Goal: Task Accomplishment & Management: Manage account settings

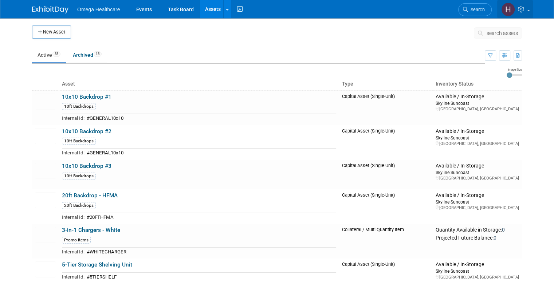
click at [512, 14] on img at bounding box center [508, 10] width 14 height 14
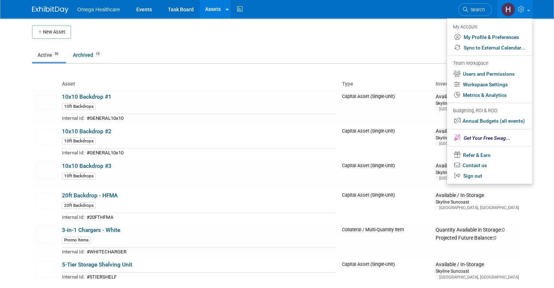
click at [340, 34] on td at bounding box center [272, 35] width 403 height 18
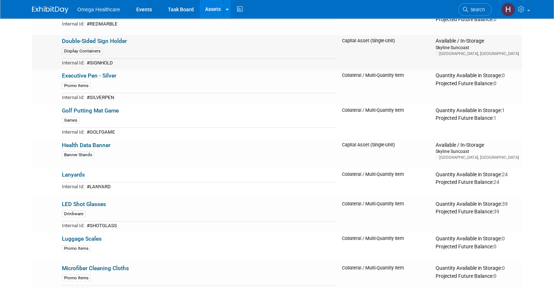
scroll to position [619, 0]
click at [101, 73] on link "Executive Pen - Silver" at bounding box center [89, 75] width 54 height 7
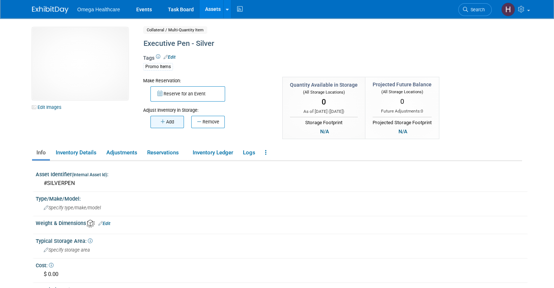
click at [166, 116] on button "Add" at bounding box center [167, 122] width 34 height 12
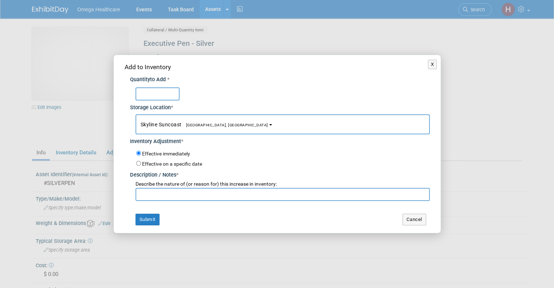
click at [157, 88] on input "text" at bounding box center [158, 93] width 44 height 13
type input "30"
click at [161, 193] on input "text" at bounding box center [283, 194] width 294 height 13
type input "Returned from HFMA"
click at [152, 220] on button "Submit" at bounding box center [148, 220] width 24 height 12
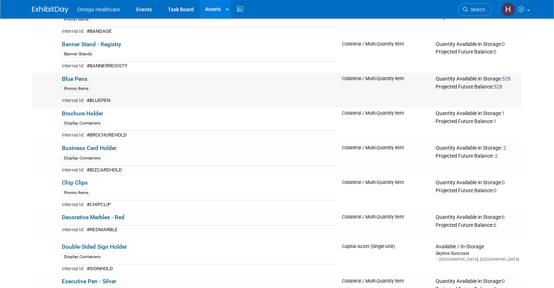
scroll to position [401, 0]
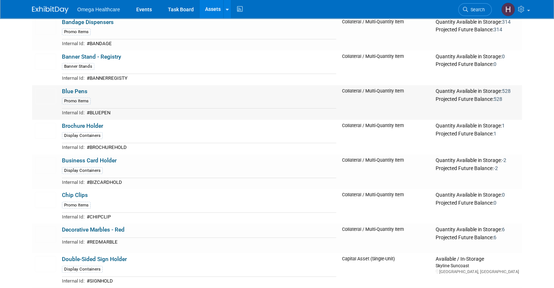
click at [77, 88] on link "Blue Pens" at bounding box center [75, 91] width 26 height 7
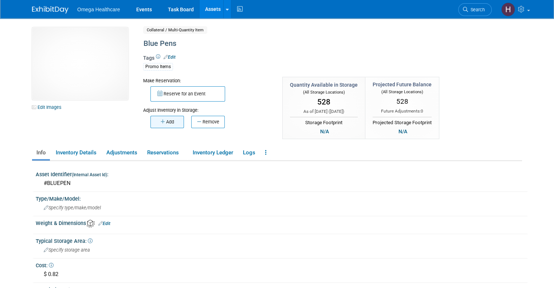
click at [165, 116] on button "Add" at bounding box center [167, 122] width 34 height 12
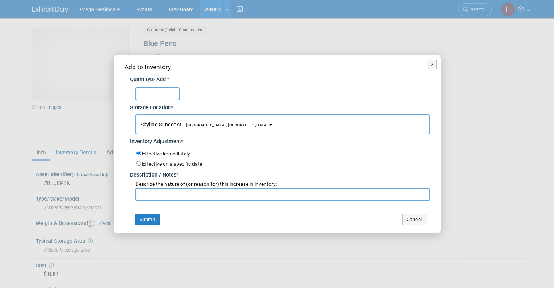
click at [167, 95] on input "text" at bounding box center [158, 93] width 44 height 13
type input "63"
click at [180, 195] on input "text" at bounding box center [283, 194] width 294 height 13
type input "Returned from HFMA"
click at [149, 217] on button "Submit" at bounding box center [148, 220] width 24 height 12
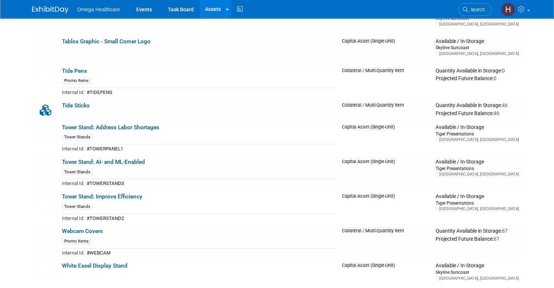
scroll to position [1494, 0]
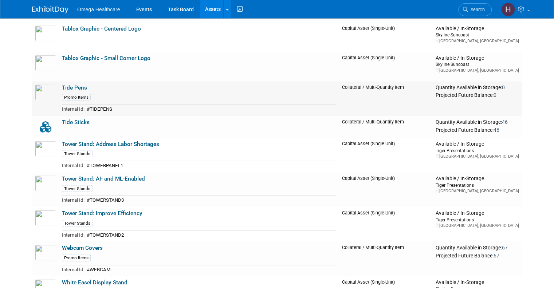
click at [73, 85] on link "Tide Pens" at bounding box center [74, 88] width 25 height 7
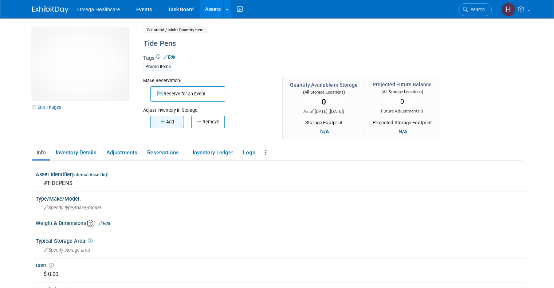
click at [168, 122] on button "Add" at bounding box center [167, 122] width 34 height 12
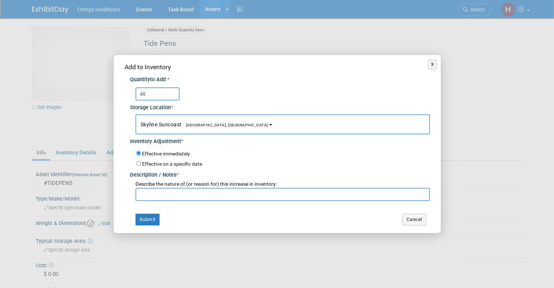
type input "46"
click at [175, 188] on input "text" at bounding box center [283, 194] width 294 height 13
type input "Returned from HFMA"
click at [155, 221] on button "Submit" at bounding box center [148, 220] width 24 height 12
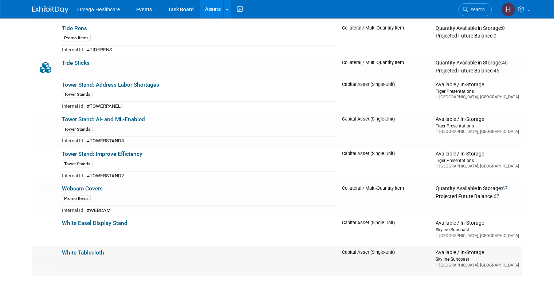
scroll to position [1549, 0]
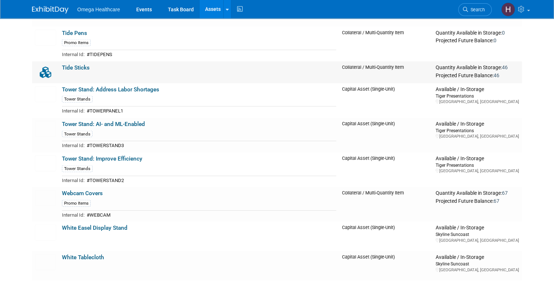
click at [79, 64] on link "Tide Sticks" at bounding box center [76, 67] width 28 height 7
click at [66, 30] on link "Tide Pens" at bounding box center [74, 33] width 25 height 7
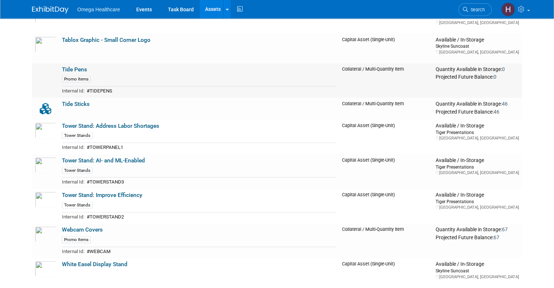
click at [73, 63] on td "Tide Pens Promo Items Internal Id: #TIDEPENS" at bounding box center [199, 80] width 280 height 35
click at [74, 66] on link "Tide Pens" at bounding box center [74, 69] width 25 height 7
click at [77, 101] on link "Tide Sticks" at bounding box center [76, 104] width 28 height 7
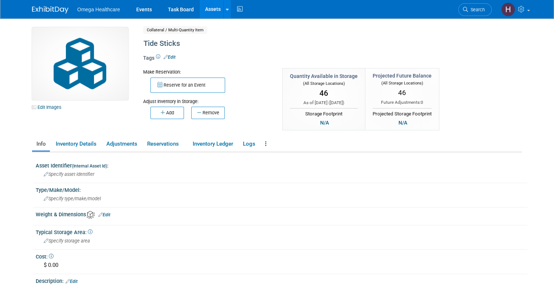
click at [254, 63] on div "Tags Edit" at bounding box center [304, 60] width 323 height 12
click at [254, 140] on ul "Info Inventory Details Adjustments Reservations Inventory Ledger Logs Copy/Dupl…" at bounding box center [277, 144] width 490 height 15
click at [261, 141] on link at bounding box center [266, 144] width 10 height 13
click at [273, 169] on link "Archive Asset" at bounding box center [292, 170] width 63 height 12
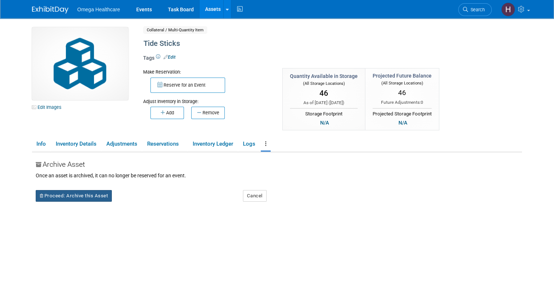
click at [92, 195] on button "Proceed: Archive this Asset" at bounding box center [74, 196] width 76 height 12
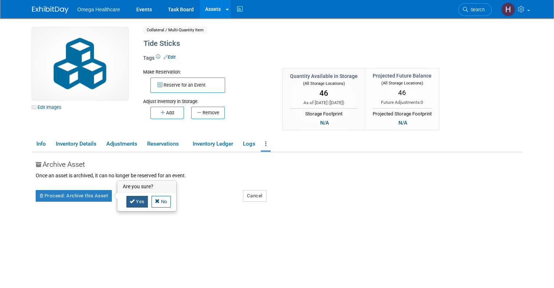
click at [134, 197] on link "Yes" at bounding box center [136, 202] width 21 height 12
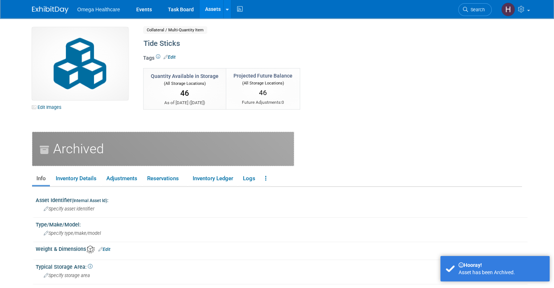
click at [204, 9] on link "Assets" at bounding box center [213, 9] width 27 height 18
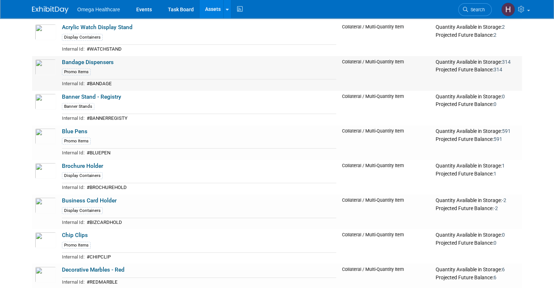
scroll to position [106, 0]
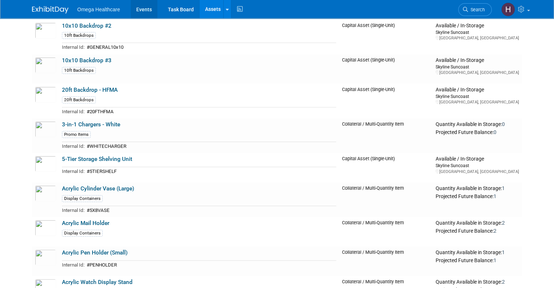
click at [138, 9] on link "Events" at bounding box center [144, 9] width 27 height 18
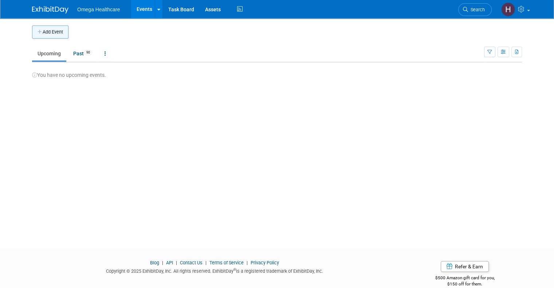
click at [54, 30] on button "Add Event" at bounding box center [50, 32] width 36 height 13
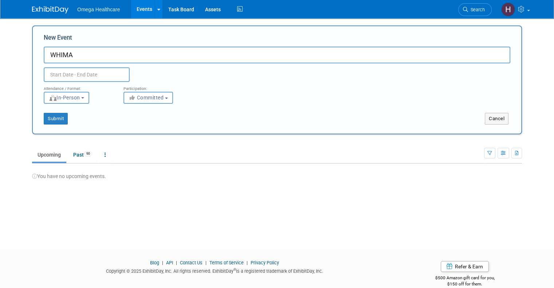
type input "WHIMA"
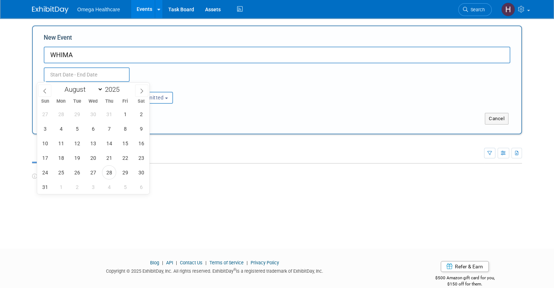
click at [88, 70] on input "text" at bounding box center [87, 74] width 86 height 15
click at [124, 173] on span "29" at bounding box center [125, 172] width 14 height 14
type input "Aug 29, 2025 to Aug 29, 2025"
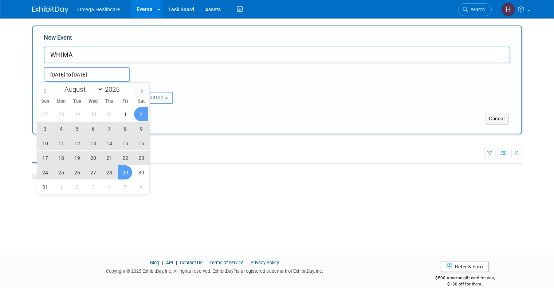
click at [145, 89] on span at bounding box center [141, 91] width 13 height 12
select select "8"
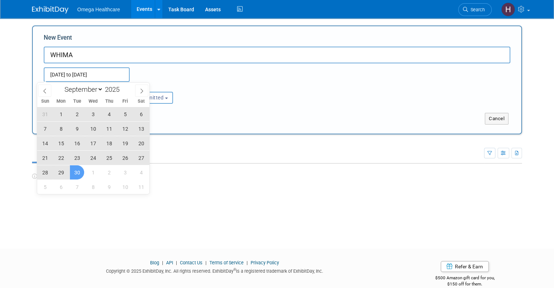
click at [81, 169] on span "30" at bounding box center [77, 172] width 14 height 14
type input "Aug 29, 2025 to Sep 30, 2025"
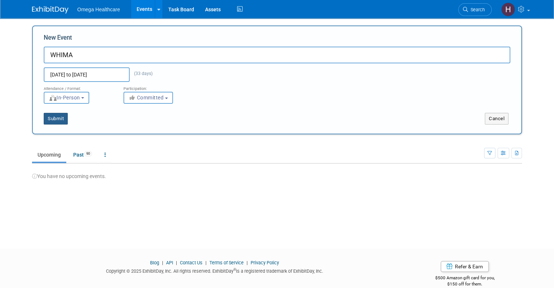
click at [54, 118] on button "Submit" at bounding box center [56, 119] width 24 height 12
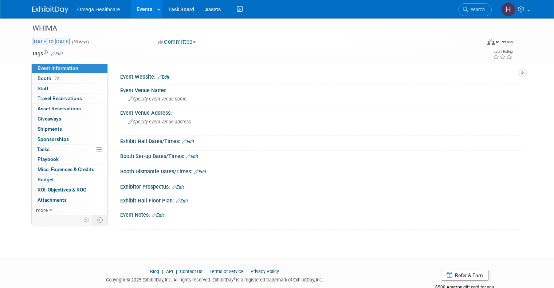
click at [70, 40] on span "Aug 29, 2025 to Sep 30, 2025" at bounding box center [51, 41] width 38 height 7
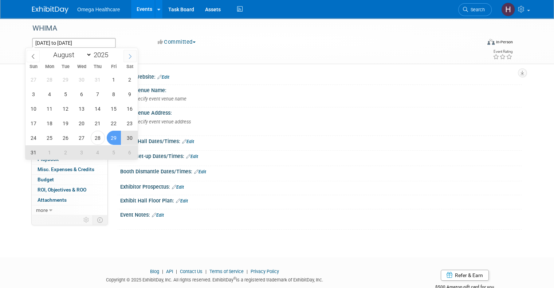
click at [128, 58] on icon at bounding box center [130, 56] width 5 height 5
select select "8"
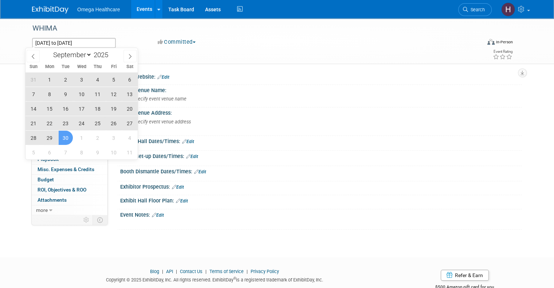
click at [99, 110] on span "18" at bounding box center [98, 109] width 14 height 14
type input "Sep 18, 2025"
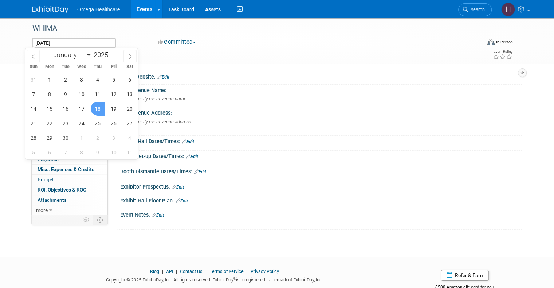
click at [98, 108] on span "18" at bounding box center [98, 109] width 14 height 14
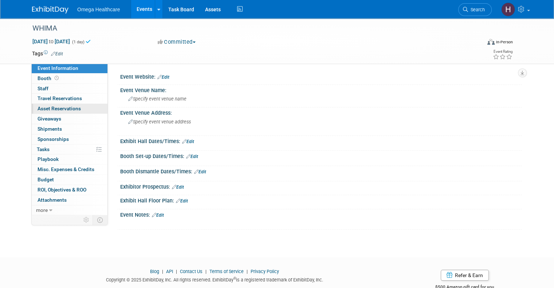
click at [75, 107] on link "0 Asset Reservations 0" at bounding box center [70, 109] width 76 height 10
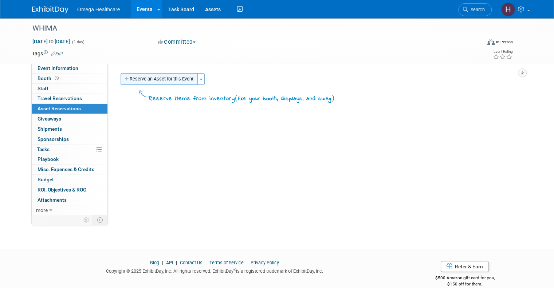
click at [148, 80] on button "Reserve an Asset for this Event" at bounding box center [159, 79] width 77 height 12
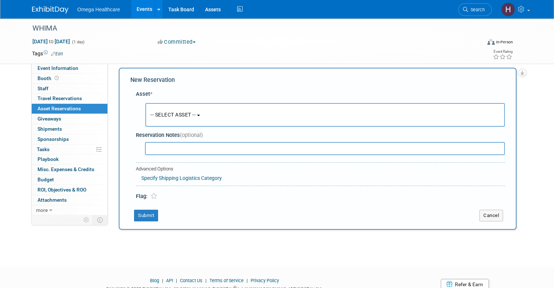
scroll to position [7, 0]
click at [165, 115] on span "-- SELECT ASSET --" at bounding box center [172, 114] width 45 height 6
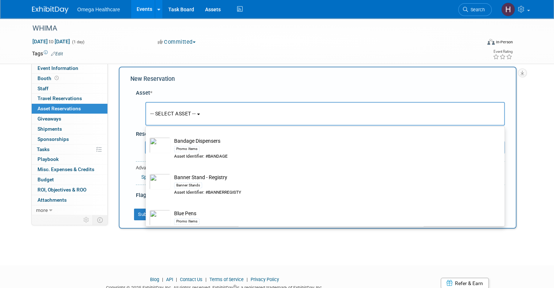
scroll to position [401, 0]
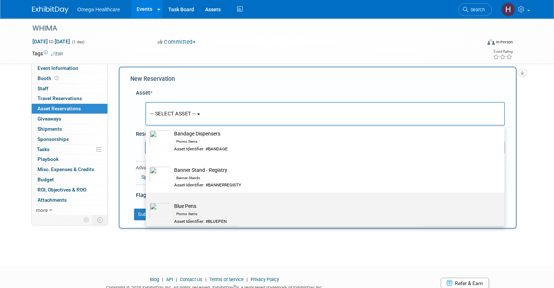
click at [216, 203] on td "Blue Pens Promo Items Asset Identifier: #BLUEPEN" at bounding box center [331, 214] width 320 height 22
click at [147, 201] on input "Blue Pens Promo Items Asset Identifier: #BLUEPEN" at bounding box center [144, 199] width 5 height 5
select select "10714892"
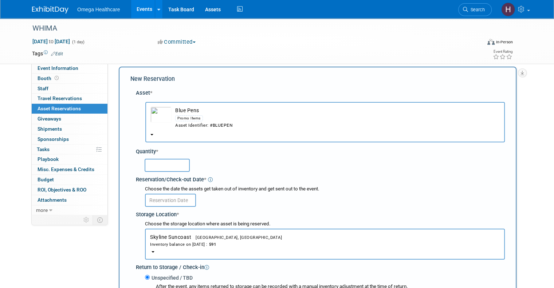
click at [174, 167] on input "text" at bounding box center [167, 165] width 45 height 13
type input "20"
click at [176, 198] on input "text" at bounding box center [170, 200] width 51 height 13
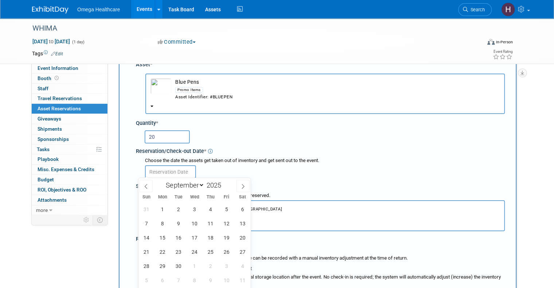
scroll to position [79, 0]
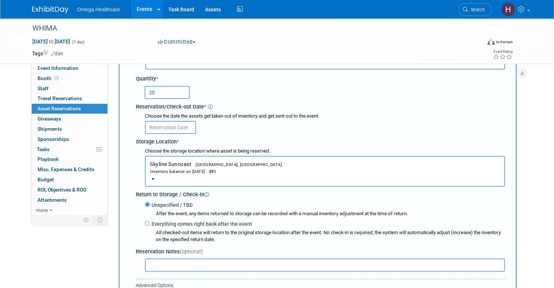
click at [243, 118] on div "Choose the date the assets get taken out of inventory and get sent out to the e…" at bounding box center [325, 116] width 360 height 7
click at [178, 126] on input "text" at bounding box center [170, 127] width 51 height 13
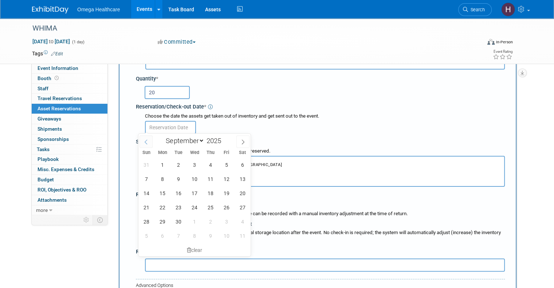
click at [143, 144] on span at bounding box center [146, 142] width 13 height 12
select select "7"
click at [225, 222] on span "29" at bounding box center [226, 222] width 14 height 14
type input "Aug 29, 2025"
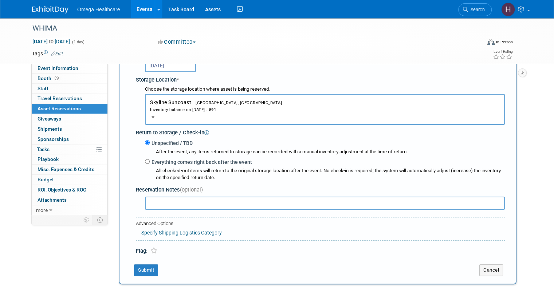
scroll to position [146, 0]
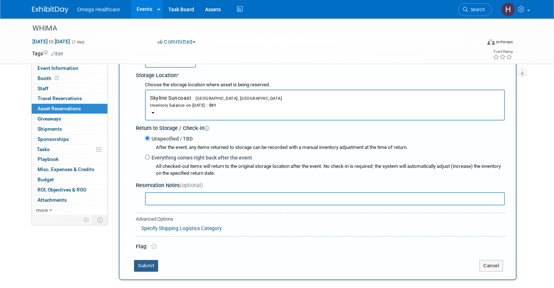
click at [145, 260] on button "Submit" at bounding box center [146, 266] width 24 height 12
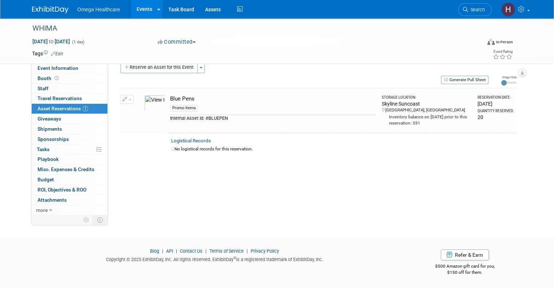
scroll to position [8, 0]
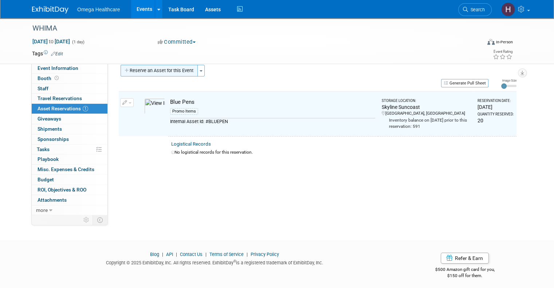
click at [143, 73] on button "Reserve an Asset for this Event" at bounding box center [159, 71] width 77 height 12
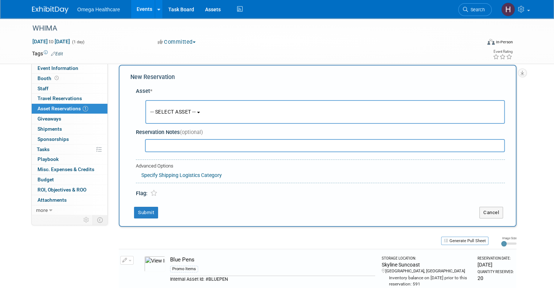
scroll to position [7, 0]
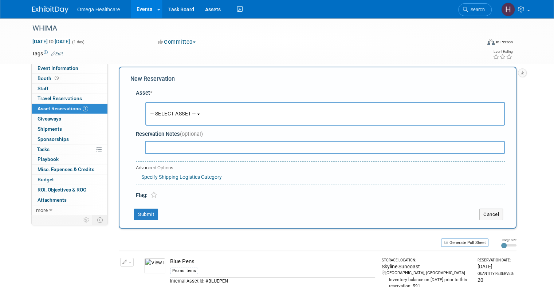
click at [171, 120] on button "-- SELECT ASSET --" at bounding box center [325, 114] width 360 height 24
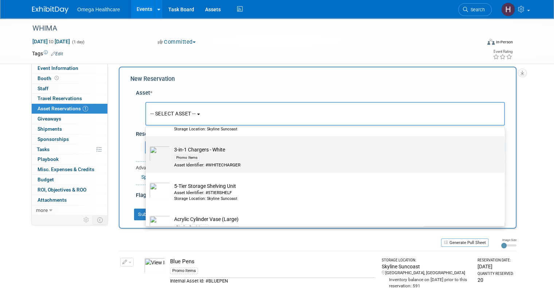
scroll to position [364, 0]
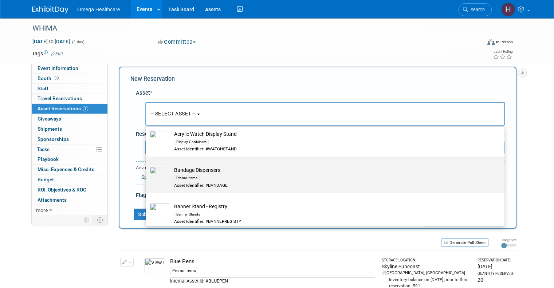
click at [242, 168] on td "Bandage Dispensers Promo Items Asset Identifier: #BANDAGE" at bounding box center [331, 178] width 320 height 22
click at [147, 165] on input "Bandage Dispensers Promo Items Asset Identifier: #BANDAGE" at bounding box center [144, 163] width 5 height 5
select select "10714901"
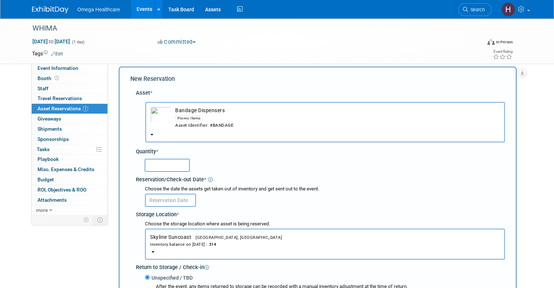
click at [166, 163] on input "text" at bounding box center [167, 165] width 45 height 13
type input "25"
click at [175, 198] on input "text" at bounding box center [170, 200] width 51 height 13
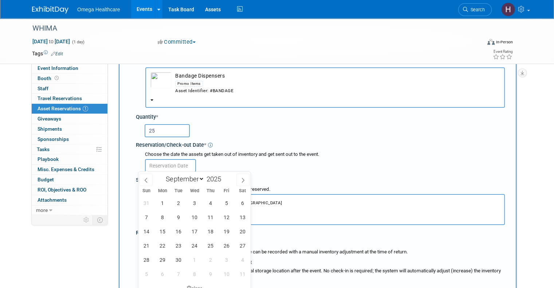
scroll to position [43, 0]
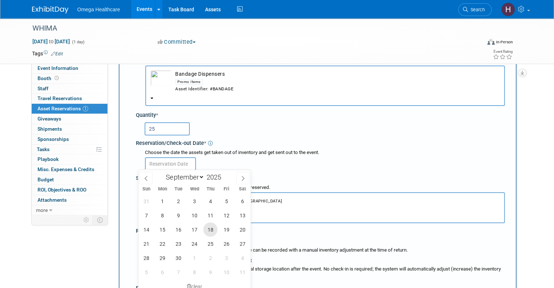
click at [213, 231] on span "18" at bounding box center [210, 230] width 14 height 14
type input "Sep 18, 2025"
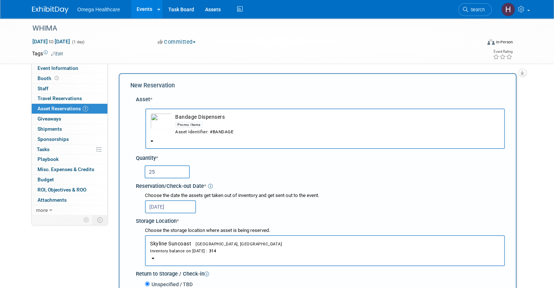
scroll to position [0, 0]
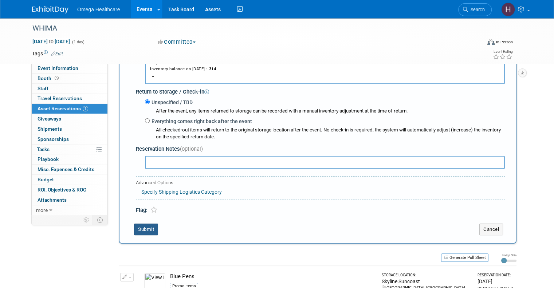
click at [152, 228] on button "Submit" at bounding box center [146, 230] width 24 height 12
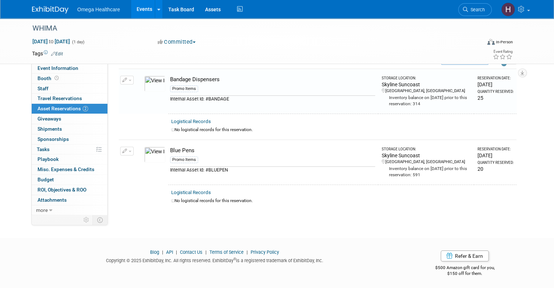
scroll to position [8, 0]
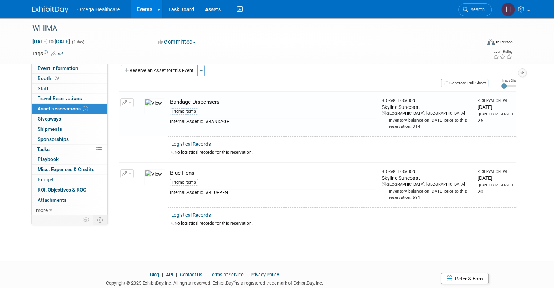
click at [122, 173] on icon "button" at bounding box center [124, 174] width 5 height 5
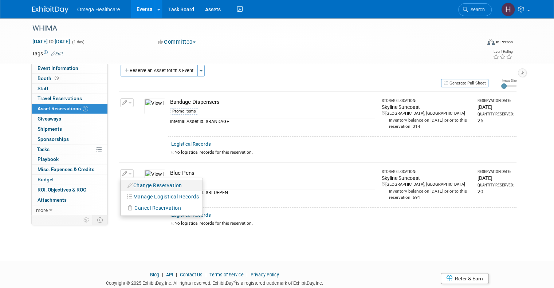
click at [158, 183] on button "Change Reservation" at bounding box center [155, 186] width 62 height 10
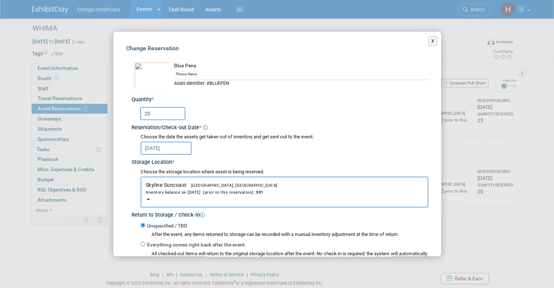
click at [156, 114] on input "20" at bounding box center [162, 113] width 45 height 13
type input "2"
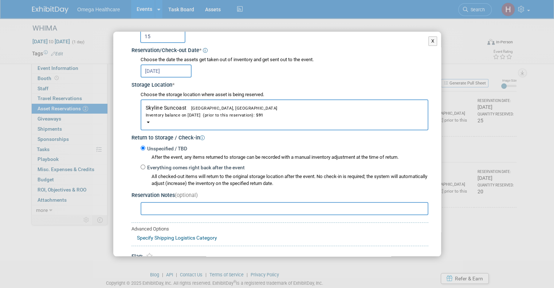
scroll to position [113, 0]
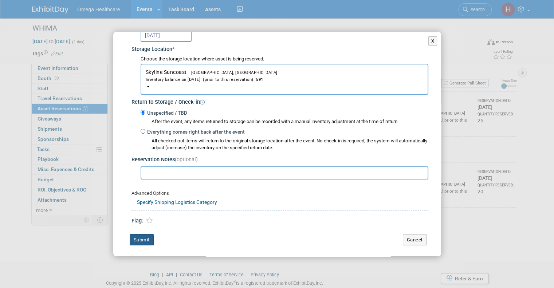
type input "15"
click at [150, 236] on button "Submit" at bounding box center [142, 240] width 24 height 12
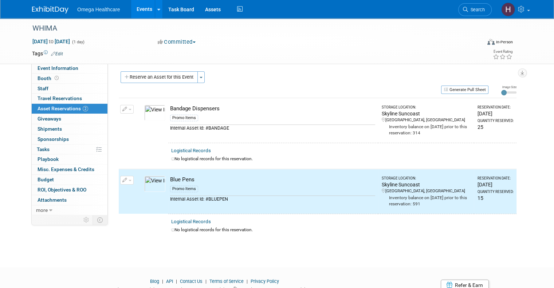
scroll to position [0, 0]
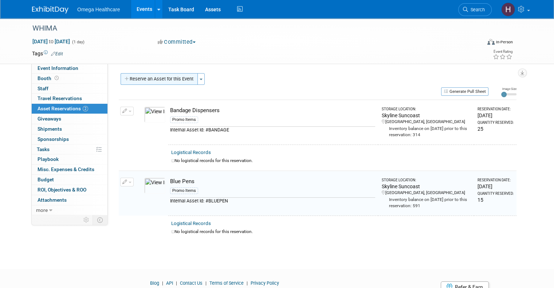
click at [142, 79] on button "Reserve an Asset for this Event" at bounding box center [159, 79] width 77 height 12
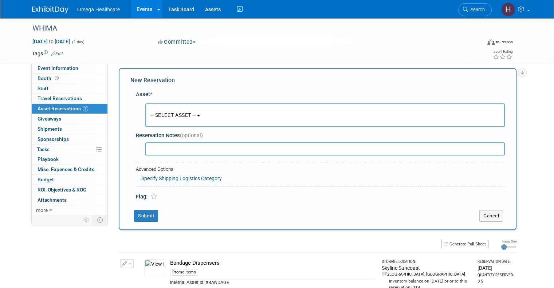
scroll to position [7, 0]
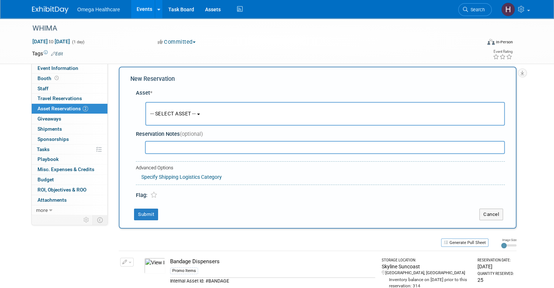
click at [159, 120] on button "-- SELECT ASSET --" at bounding box center [325, 114] width 360 height 24
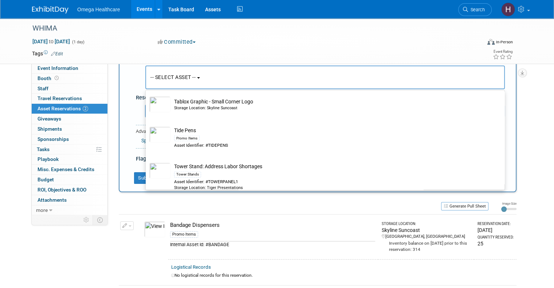
scroll to position [1628, 0]
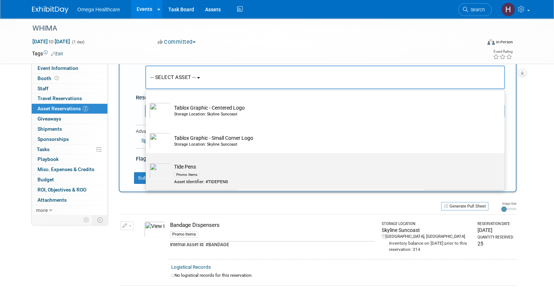
click at [184, 157] on label "Tide Pens Promo Items Asset Identifier: #TIDEPENS" at bounding box center [323, 171] width 348 height 33
click at [147, 157] on input "Tide Pens Promo Items Asset Identifier: #TIDEPENS" at bounding box center [144, 159] width 5 height 5
select select "10727379"
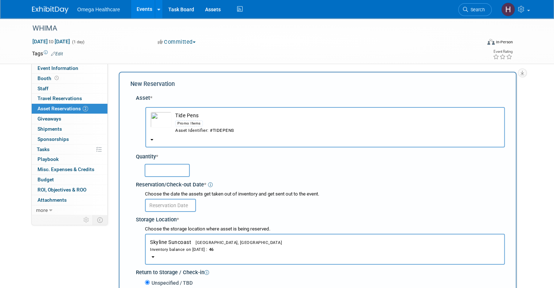
scroll to position [0, 0]
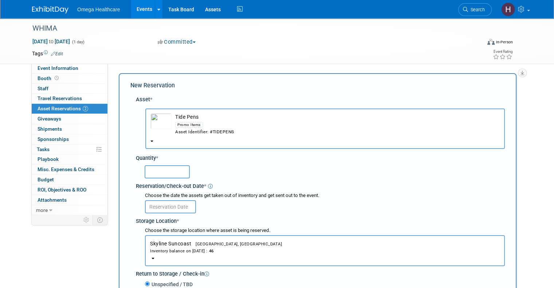
click at [171, 173] on input "text" at bounding box center [167, 171] width 45 height 13
type input "46"
click at [174, 207] on input "text" at bounding box center [170, 206] width 51 height 13
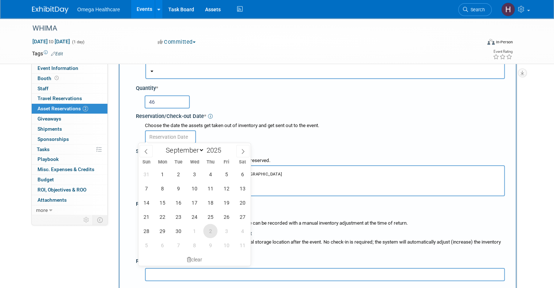
scroll to position [73, 0]
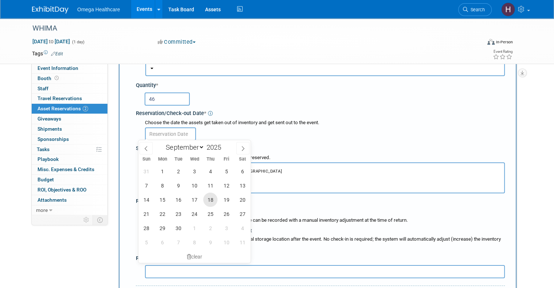
click at [213, 201] on span "18" at bounding box center [210, 200] width 14 height 14
type input "Sep 18, 2025"
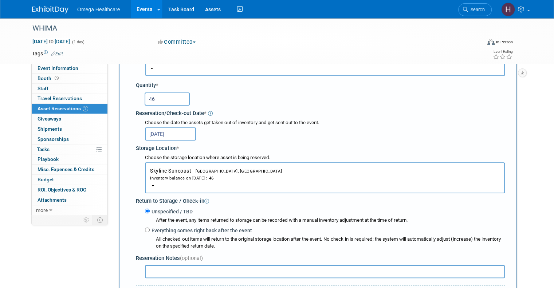
click at [259, 131] on div "Sep 18, 2025" at bounding box center [325, 133] width 360 height 14
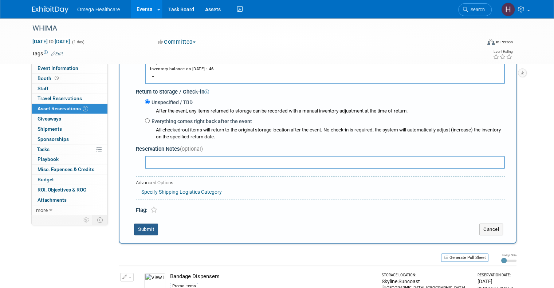
click at [142, 226] on button "Submit" at bounding box center [146, 230] width 24 height 12
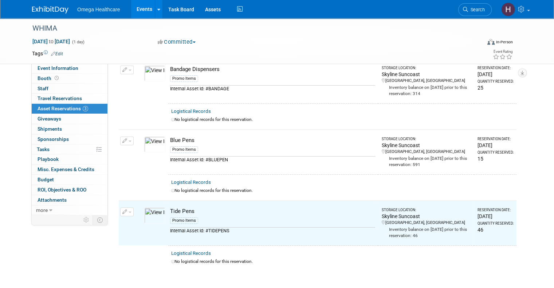
scroll to position [29, 0]
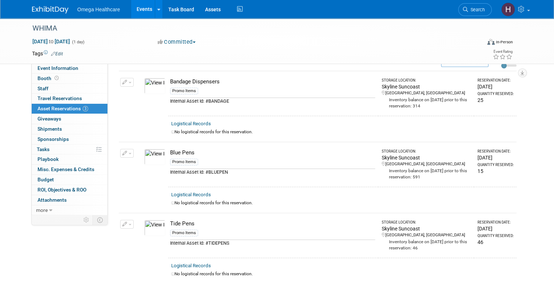
click at [129, 153] on span "button" at bounding box center [130, 153] width 3 height 1
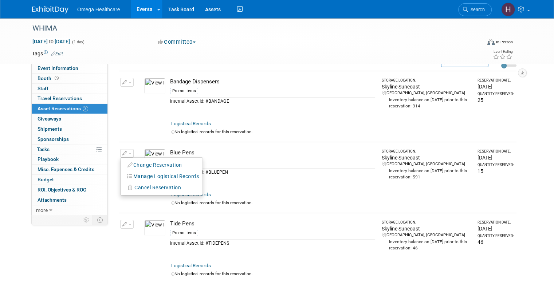
click at [133, 164] on button "Change Reservation" at bounding box center [155, 165] width 62 height 10
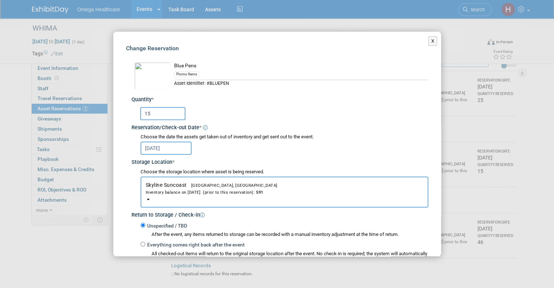
click at [161, 113] on input "15" at bounding box center [162, 113] width 45 height 13
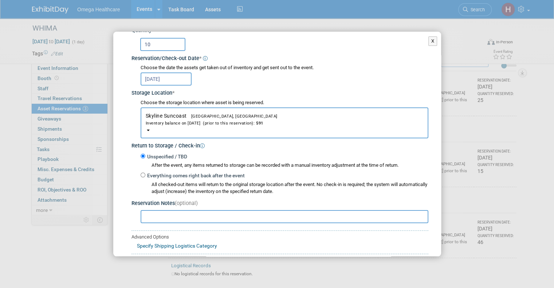
scroll to position [113, 0]
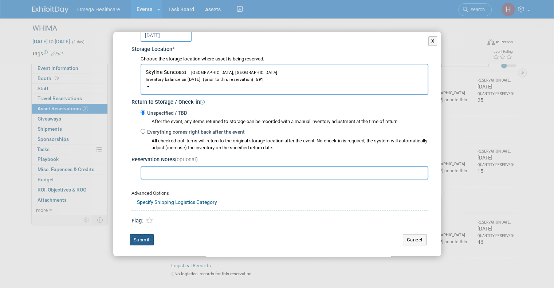
type input "10"
click at [135, 234] on button "Submit" at bounding box center [142, 240] width 24 height 12
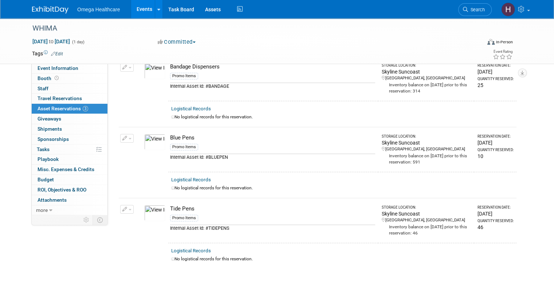
scroll to position [0, 0]
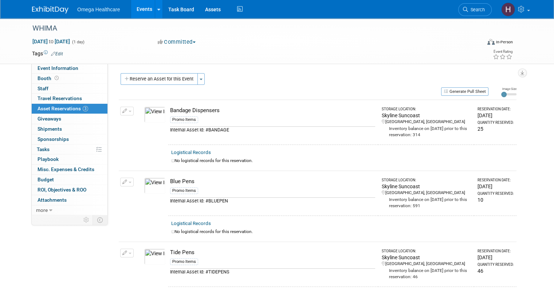
click at [60, 109] on span "Asset Reservations 3" at bounding box center [63, 109] width 51 height 6
click at [135, 77] on button "Reserve an Asset for this Event" at bounding box center [159, 79] width 77 height 12
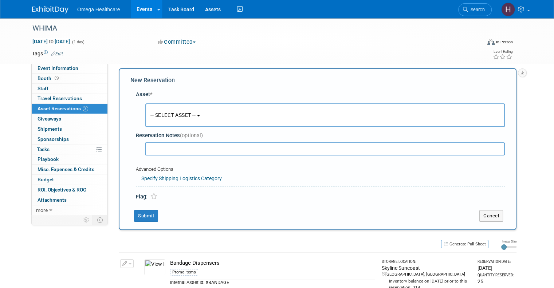
scroll to position [7, 0]
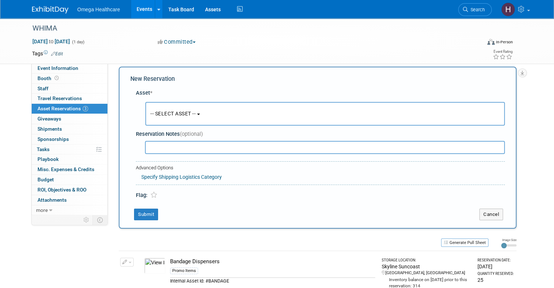
click at [179, 101] on div "-- SELECT ASSET -- <table style='display: inline-block; border-style:none;'><tr…" at bounding box center [322, 114] width 366 height 27
click at [179, 110] on button "-- SELECT ASSET --" at bounding box center [325, 114] width 360 height 24
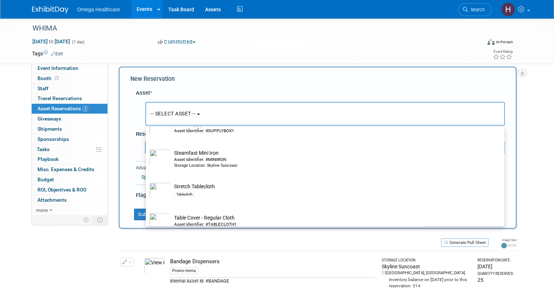
scroll to position [1530, 0]
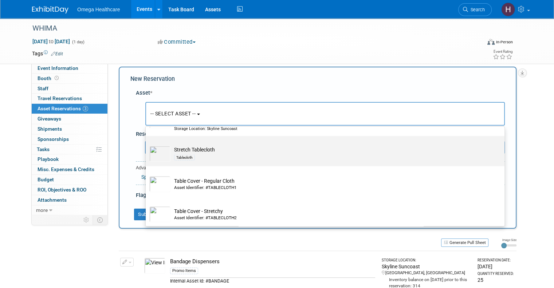
click at [285, 154] on div "Tablecloth" at bounding box center [332, 157] width 316 height 8
click at [147, 145] on input "Stretch Tablecloth Tablecloth" at bounding box center [144, 142] width 5 height 5
select select "10722576"
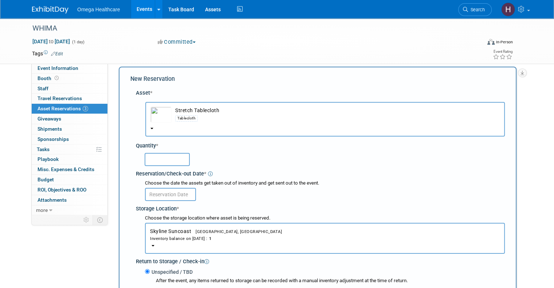
click at [178, 157] on input "text" at bounding box center [167, 159] width 45 height 13
type input "1"
click at [241, 153] on div "1" at bounding box center [325, 159] width 360 height 14
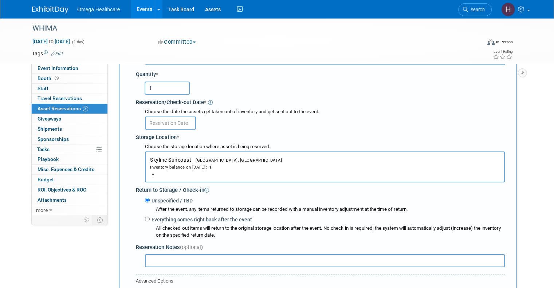
scroll to position [79, 0]
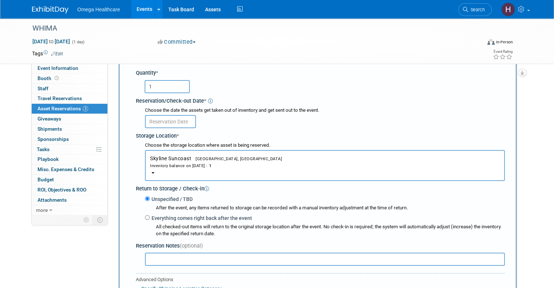
click at [183, 121] on input "text" at bounding box center [170, 121] width 51 height 13
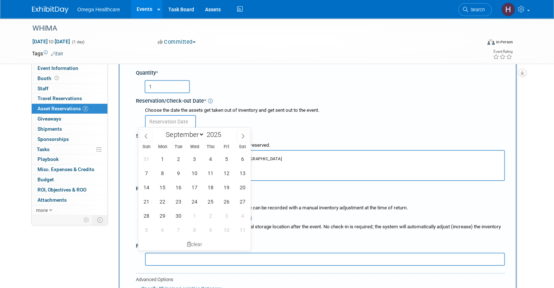
click at [153, 135] on div "January February March April May June July August September October November De…" at bounding box center [194, 134] width 84 height 12
click at [146, 132] on span at bounding box center [146, 136] width 13 height 12
select select "7"
click at [225, 217] on span "29" at bounding box center [226, 216] width 14 height 14
type input "Aug 29, 2025"
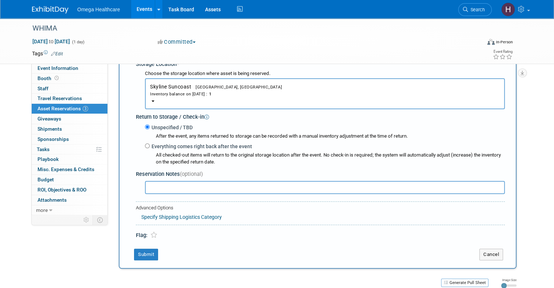
scroll to position [152, 0]
click at [145, 144] on input "Everything comes right back after the event" at bounding box center [147, 144] width 5 height 5
radio input "true"
select select "8"
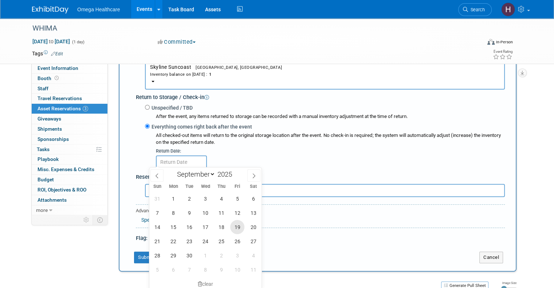
scroll to position [189, 0]
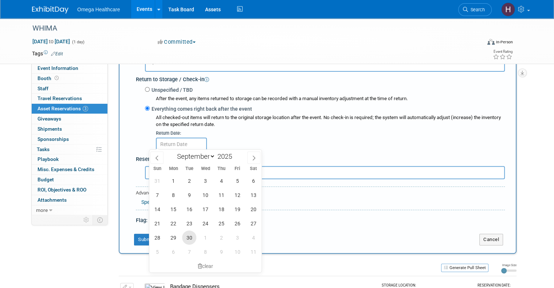
click at [189, 234] on span "30" at bounding box center [189, 238] width 14 height 14
type input "Sep 30, 2025"
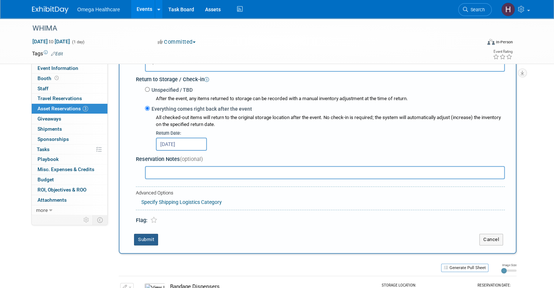
click at [146, 234] on button "Submit" at bounding box center [146, 240] width 24 height 12
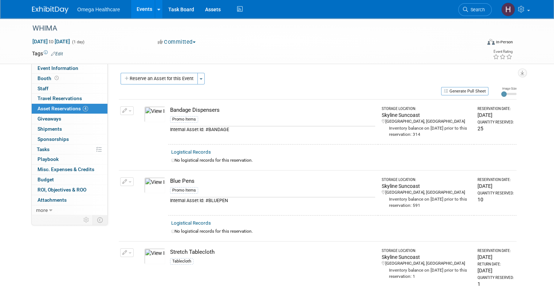
scroll to position [0, 0]
click at [467, 89] on button "Generate Pull Sheet" at bounding box center [464, 91] width 47 height 8
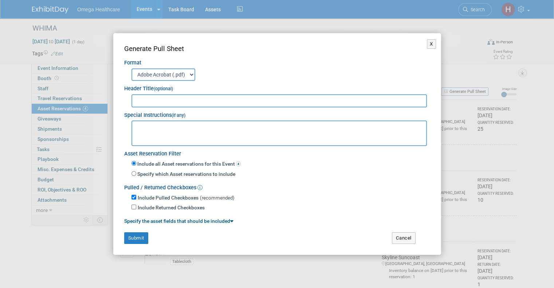
click at [316, 104] on input "text" at bounding box center [280, 100] width 296 height 13
type input "WHIMA Fall Conference"
click at [134, 239] on button "Submit" at bounding box center [136, 238] width 24 height 12
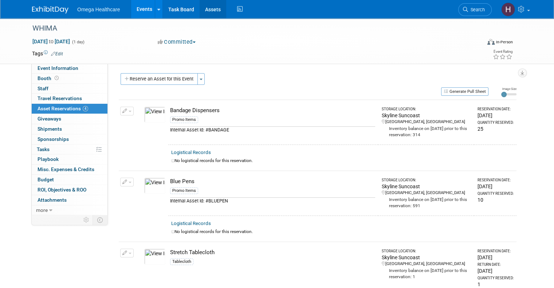
click at [200, 11] on link "Assets" at bounding box center [213, 9] width 27 height 18
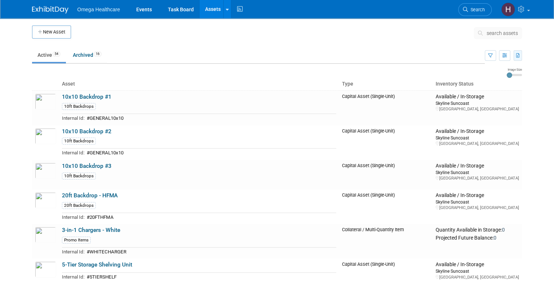
click at [520, 54] on icon "button" at bounding box center [518, 56] width 4 height 5
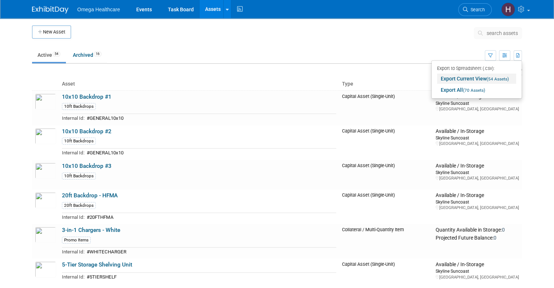
click at [500, 77] on span "(54 Assets)" at bounding box center [498, 79] width 22 height 5
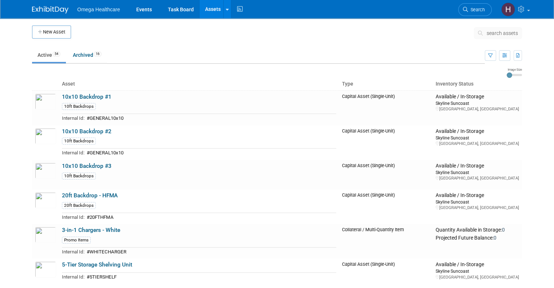
click at [108, 33] on td at bounding box center [272, 35] width 403 height 18
